Goal: Task Accomplishment & Management: Complete application form

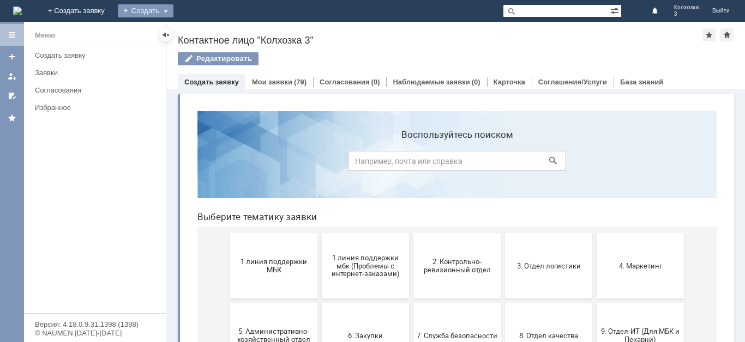
click at [173, 13] on div "Создать" at bounding box center [146, 10] width 56 height 13
click at [203, 29] on link "Заявка" at bounding box center [161, 32] width 83 height 13
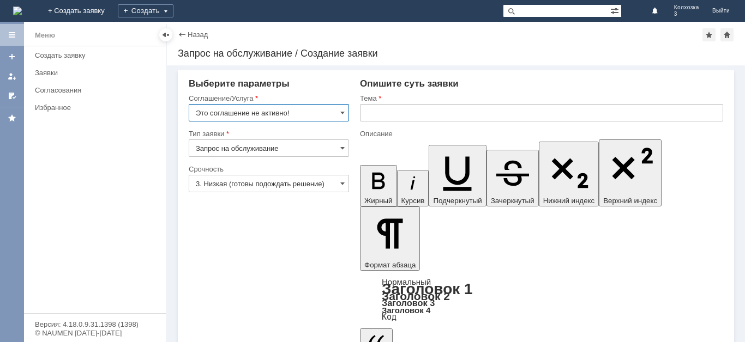
click at [339, 112] on input "Это соглашение не активно!" at bounding box center [269, 112] width 160 height 17
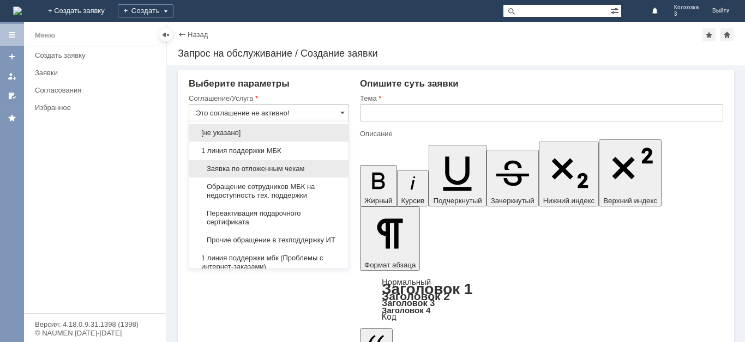
click at [251, 164] on div "Заявка по отложенным чекам" at bounding box center [268, 168] width 159 height 17
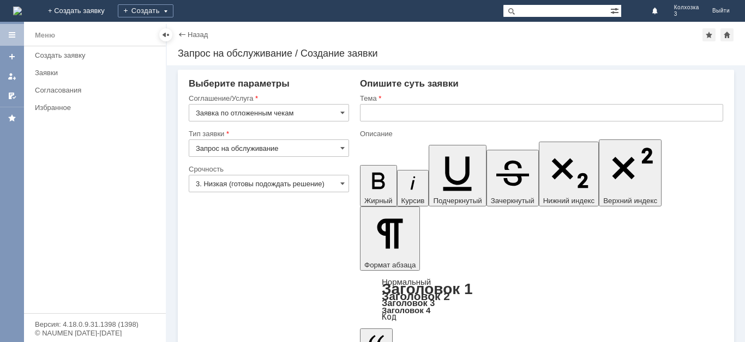
type input "Заявка по отложенным чекам"
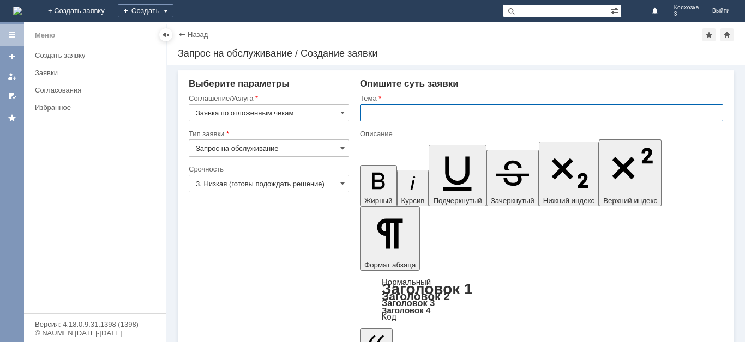
click at [381, 112] on input "text" at bounding box center [541, 112] width 363 height 17
type input "ОЧ"
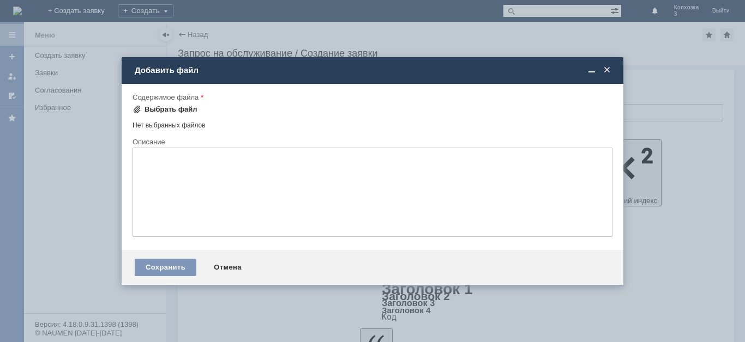
click at [181, 107] on div "Выбрать файл" at bounding box center [171, 109] width 53 height 9
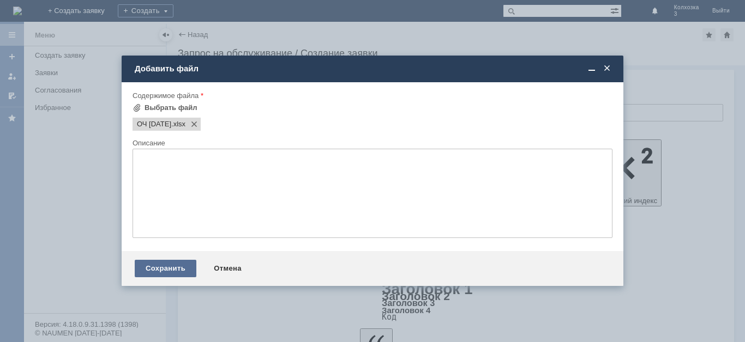
click at [168, 271] on div "Сохранить" at bounding box center [166, 268] width 62 height 17
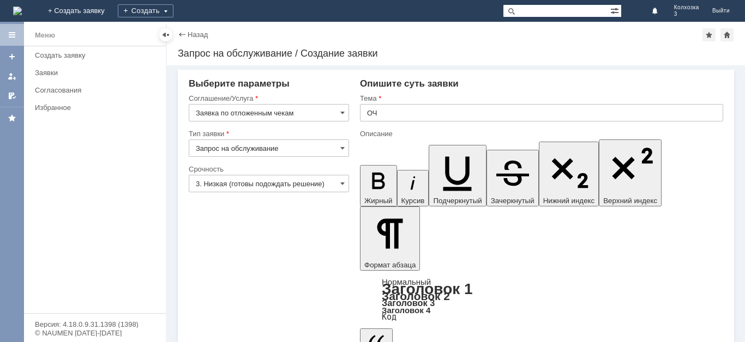
scroll to position [17, 0]
